Goal: Task Accomplishment & Management: Manage account settings

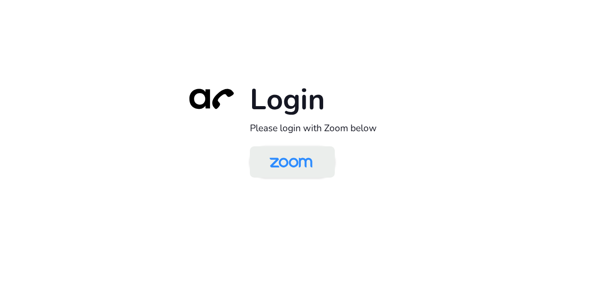
click at [270, 154] on img at bounding box center [291, 162] width 62 height 29
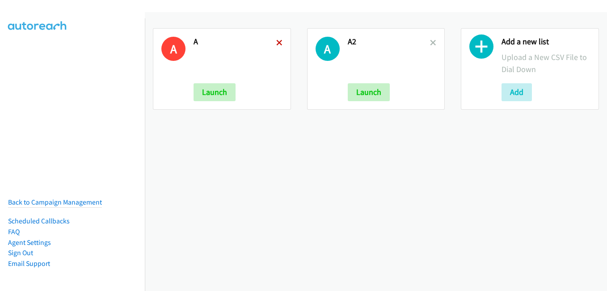
click at [276, 44] on icon at bounding box center [279, 43] width 6 height 6
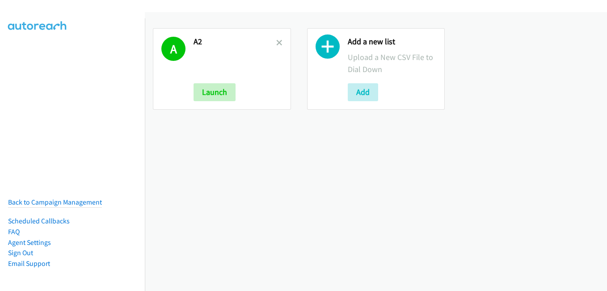
click at [276, 43] on icon at bounding box center [279, 43] width 6 height 6
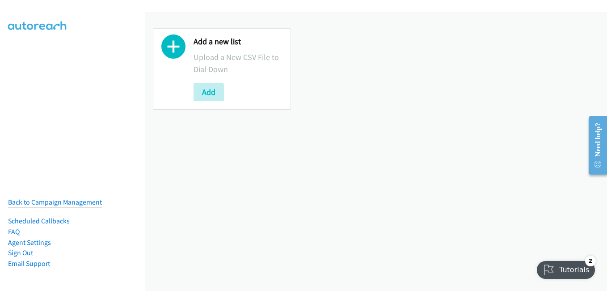
click at [389, 211] on div "Add a new list Upload a New CSV File to Dial Down Add" at bounding box center [376, 151] width 462 height 279
click at [300, 114] on div "Add a new list Upload a New CSV File to Dial Down Add" at bounding box center [376, 68] width 462 height 97
